Goal: Task Accomplishment & Management: Use online tool/utility

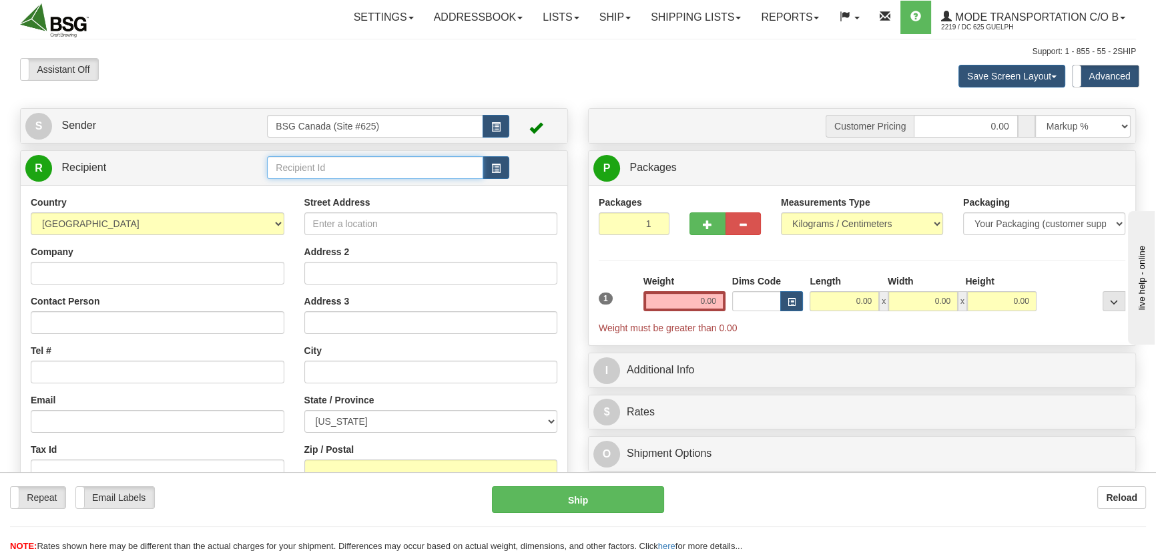
click at [420, 174] on input "text" at bounding box center [375, 167] width 216 height 23
type input "true history"
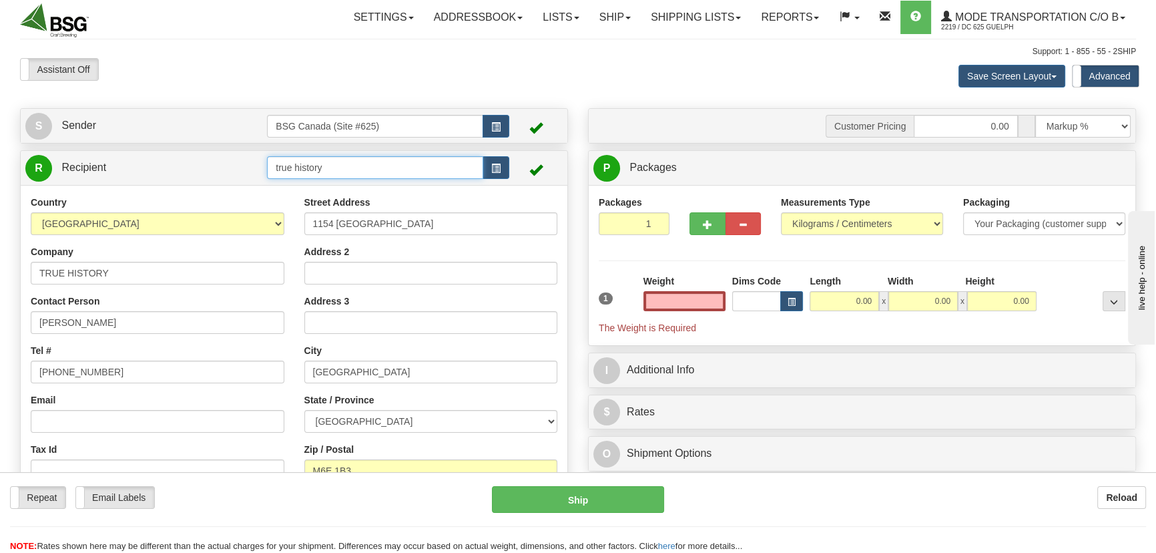
type input "0.00"
click at [409, 163] on input "true history" at bounding box center [375, 167] width 216 height 23
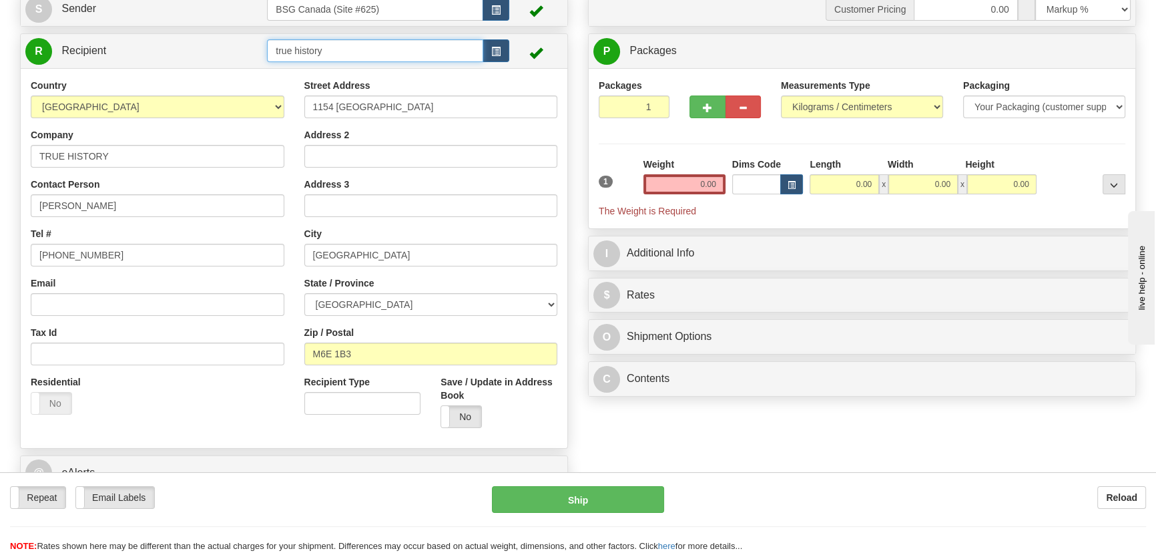
scroll to position [121, 0]
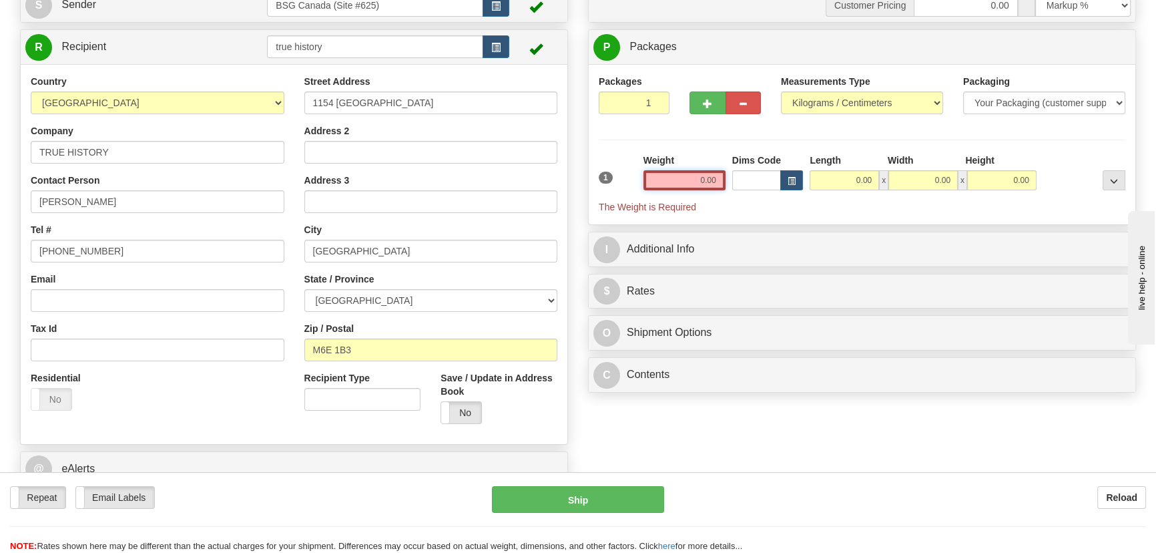
click at [690, 189] on input "0.00" at bounding box center [685, 180] width 82 height 20
click at [692, 180] on input "text" at bounding box center [685, 180] width 82 height 20
type input "4.50"
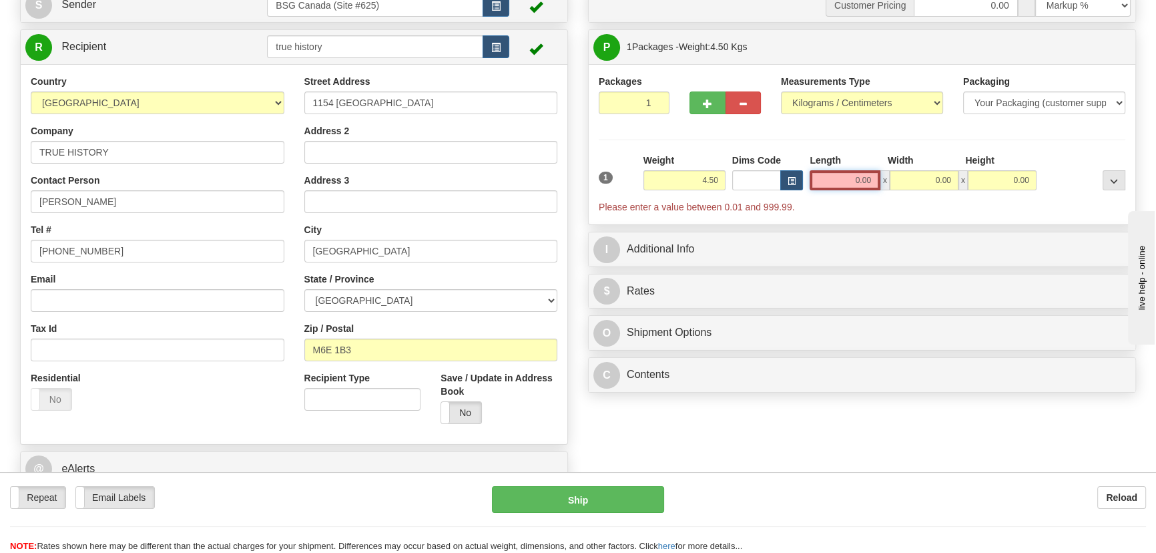
click at [829, 180] on input "0.00" at bounding box center [845, 180] width 71 height 20
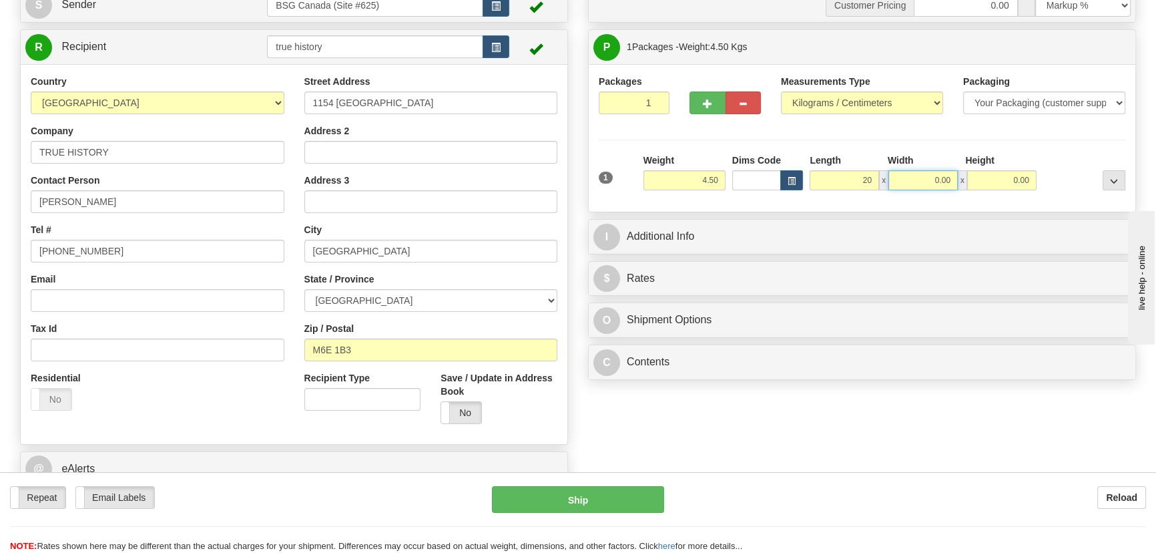
type input "20.00"
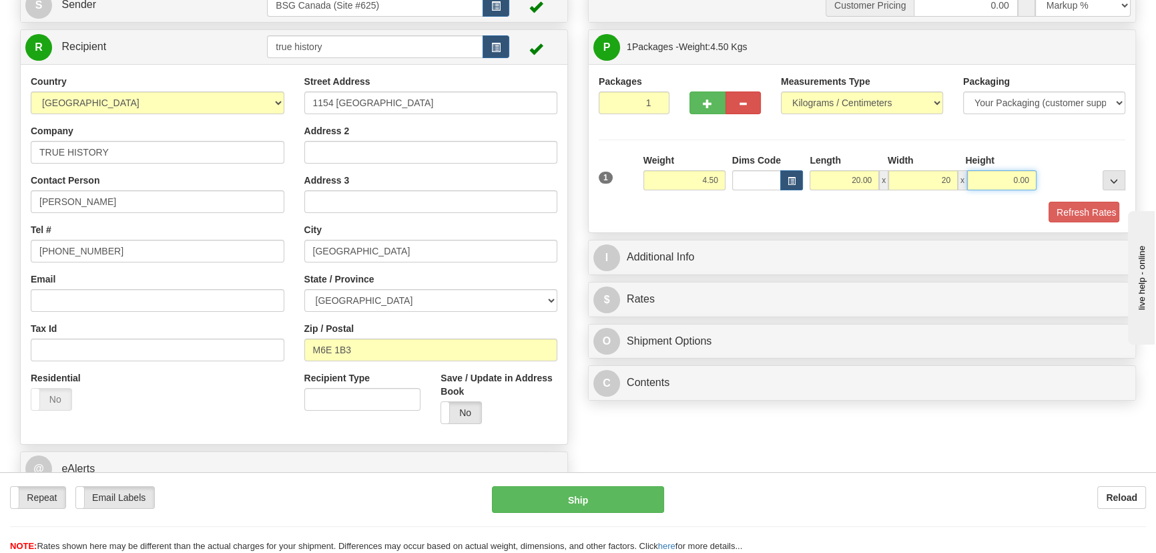
type input "20.00"
type input "10.00"
click at [1103, 170] on button "..." at bounding box center [1114, 180] width 23 height 20
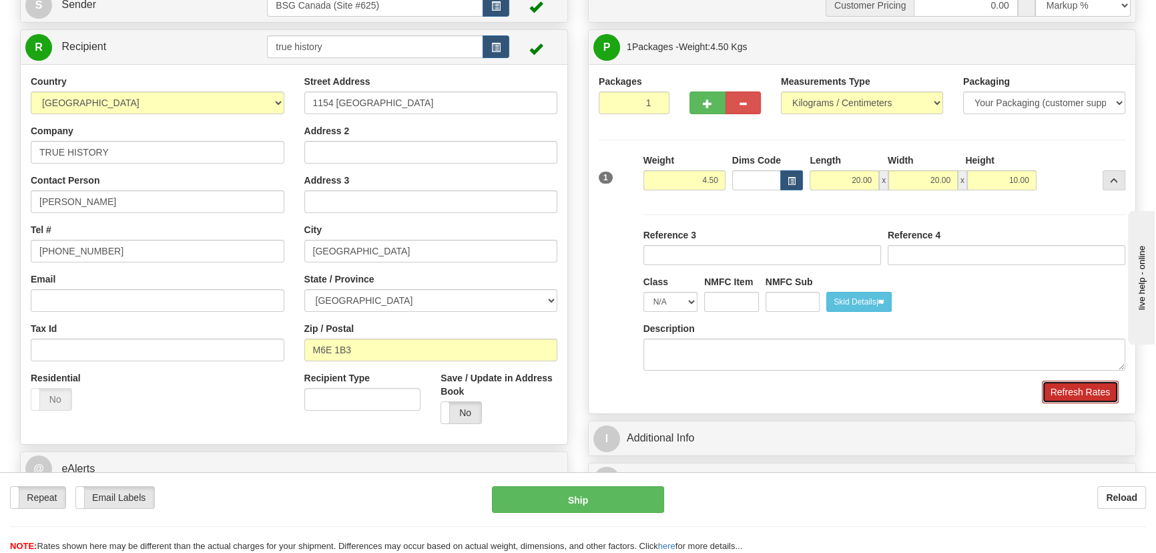
click at [1078, 401] on button "Refresh Rates" at bounding box center [1080, 392] width 77 height 23
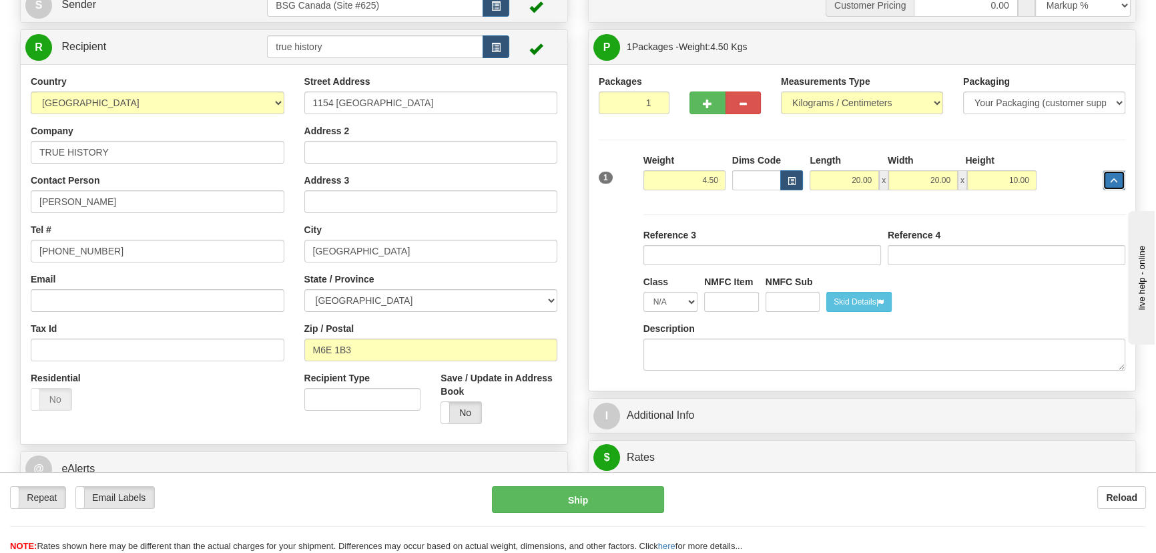
click at [1110, 178] on span "..." at bounding box center [1114, 181] width 8 height 7
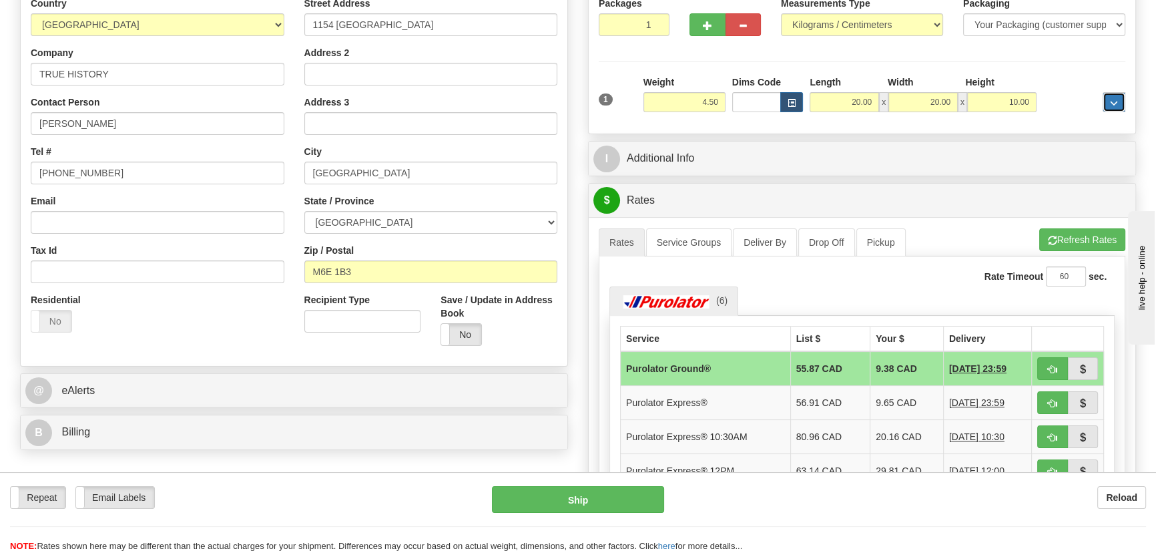
scroll to position [182, 0]
